Goal: Task Accomplishment & Management: Manage account settings

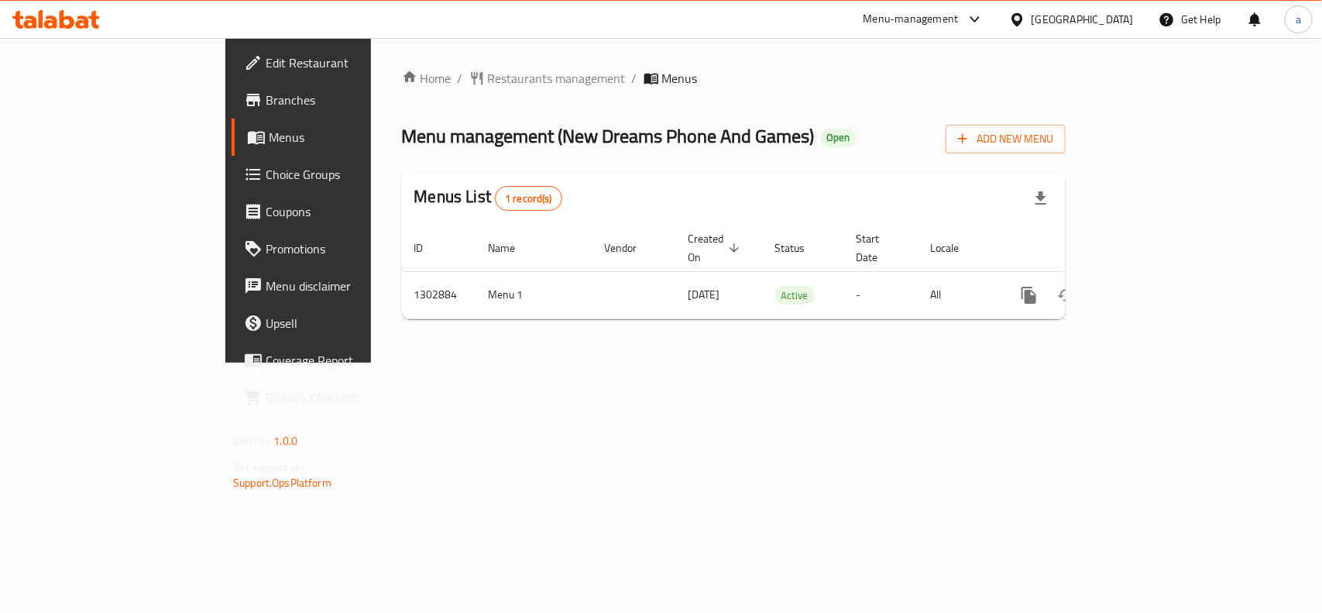
click at [269, 138] on span "Menus" at bounding box center [351, 137] width 165 height 19
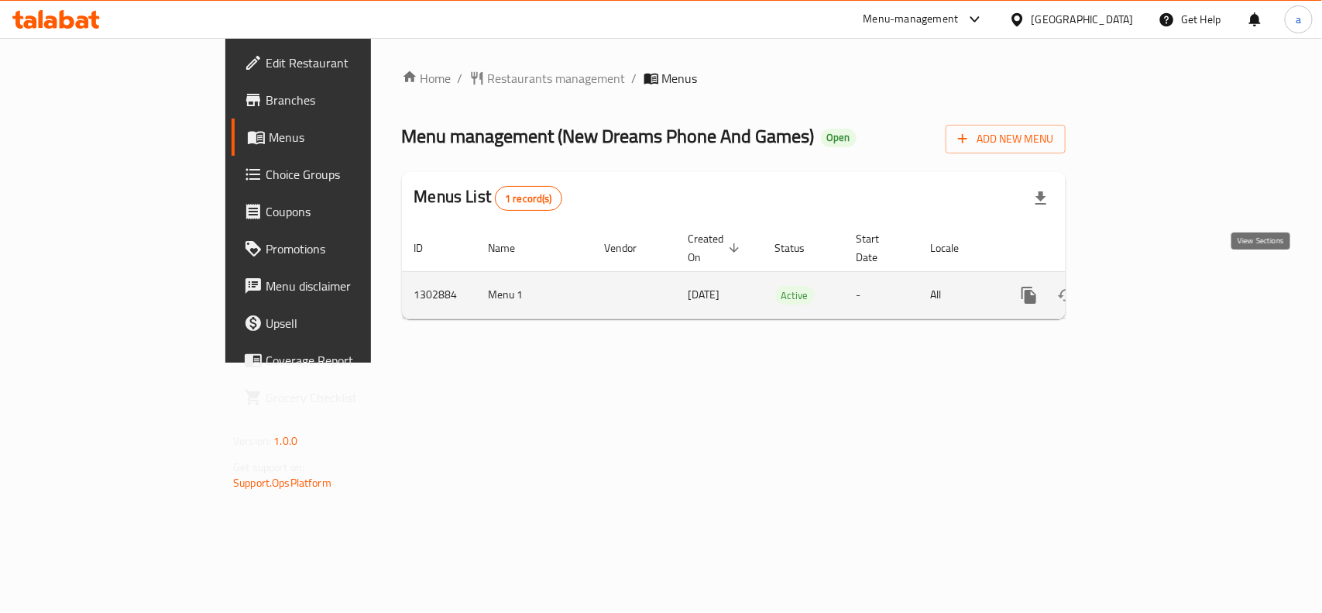
click at [1150, 286] on icon "enhanced table" at bounding box center [1141, 295] width 19 height 19
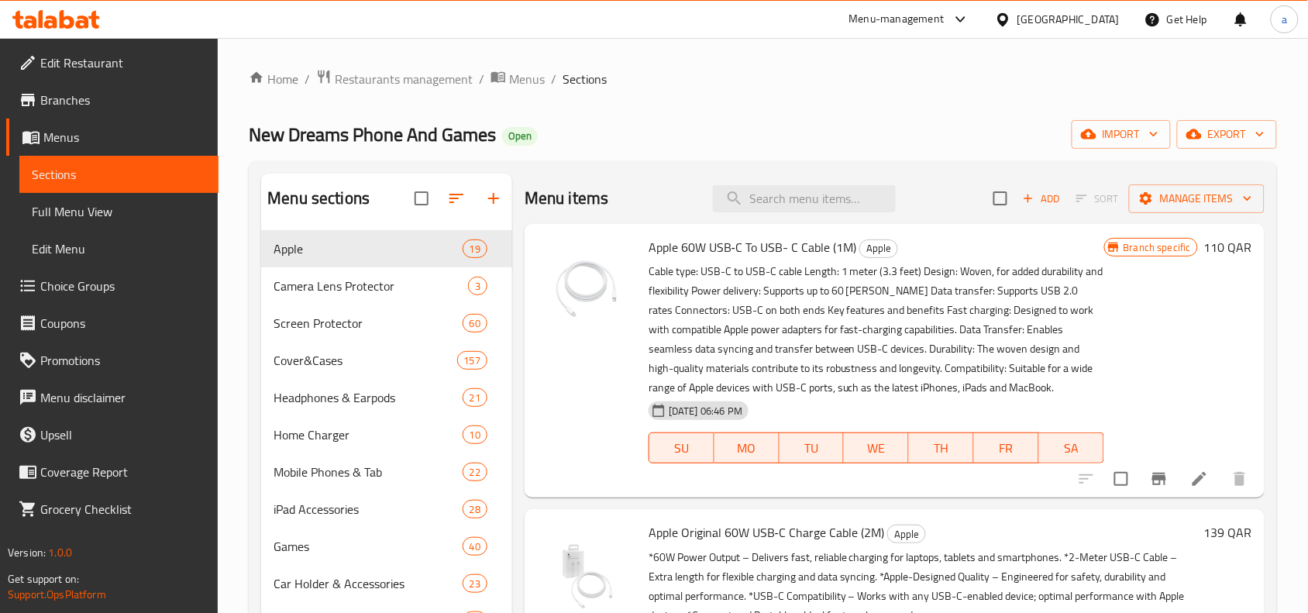
click at [75, 101] on span "Branches" at bounding box center [123, 100] width 166 height 19
